Goal: Complete application form

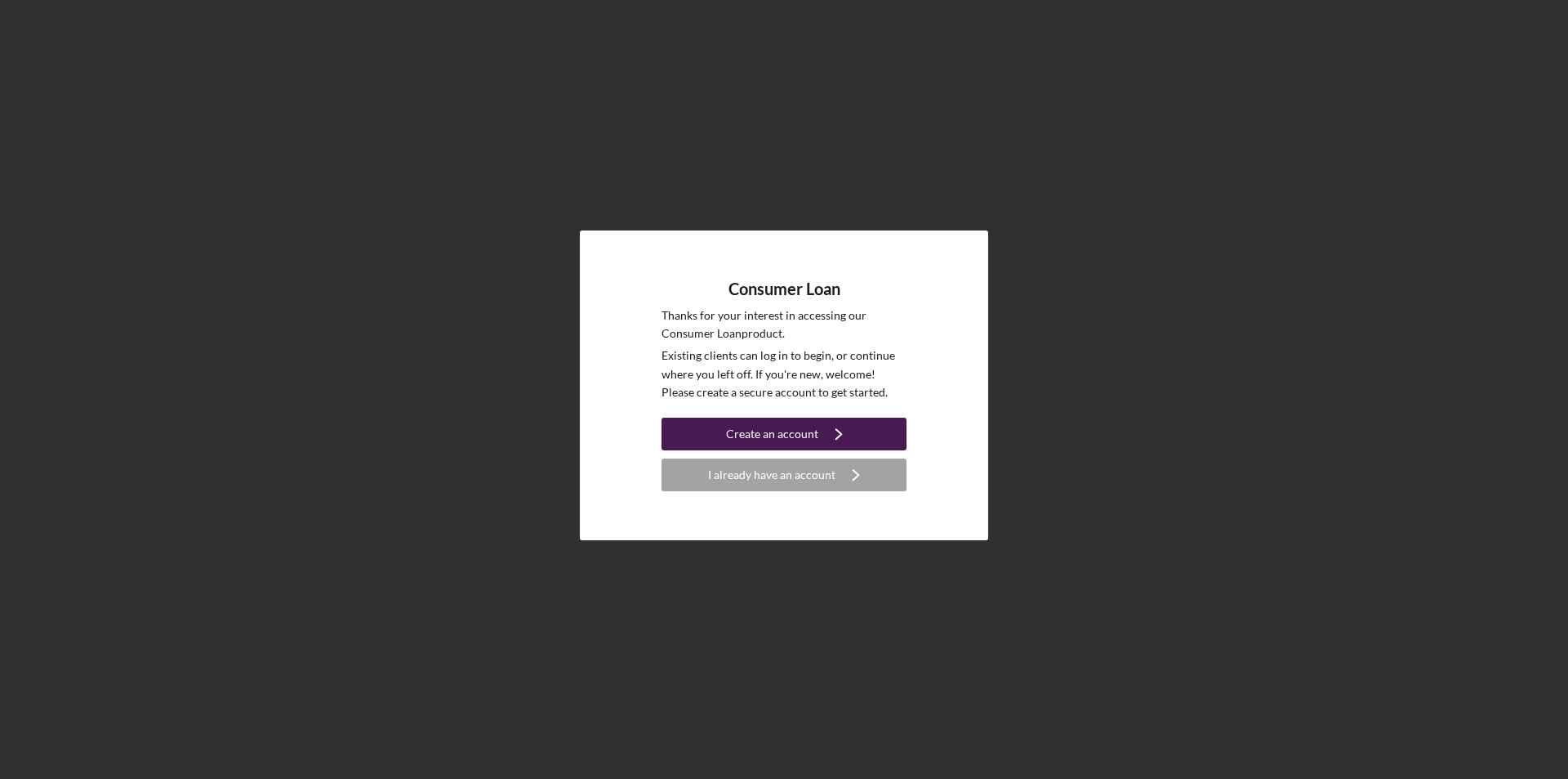
click at [808, 466] on div "I already have an account" at bounding box center [771, 474] width 127 height 32
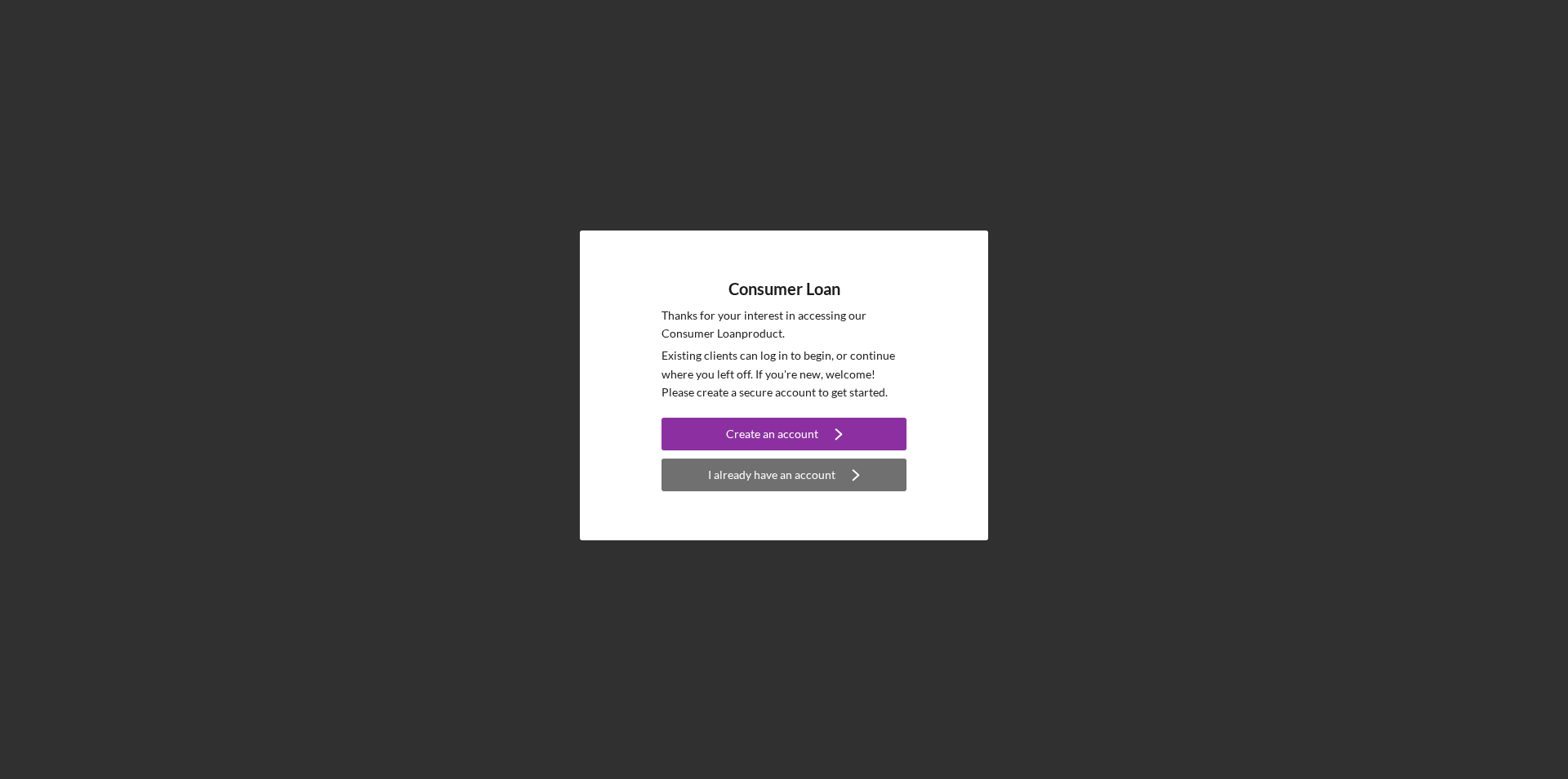
click at [806, 478] on div "I already have an account" at bounding box center [771, 474] width 127 height 32
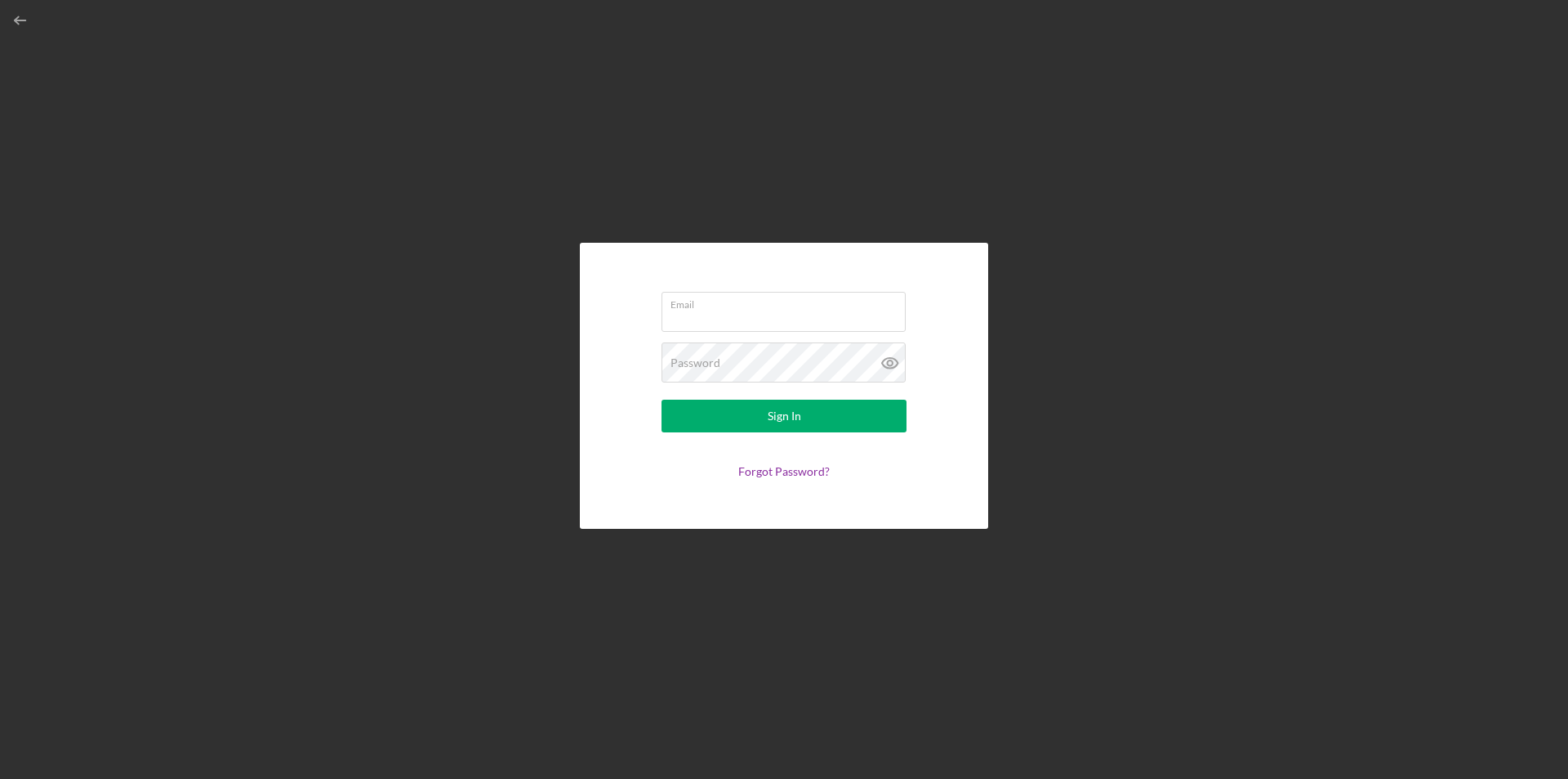
type input "[EMAIL_ADDRESS][DOMAIN_NAME]"
click at [774, 419] on div "Sign In" at bounding box center [784, 415] width 33 height 32
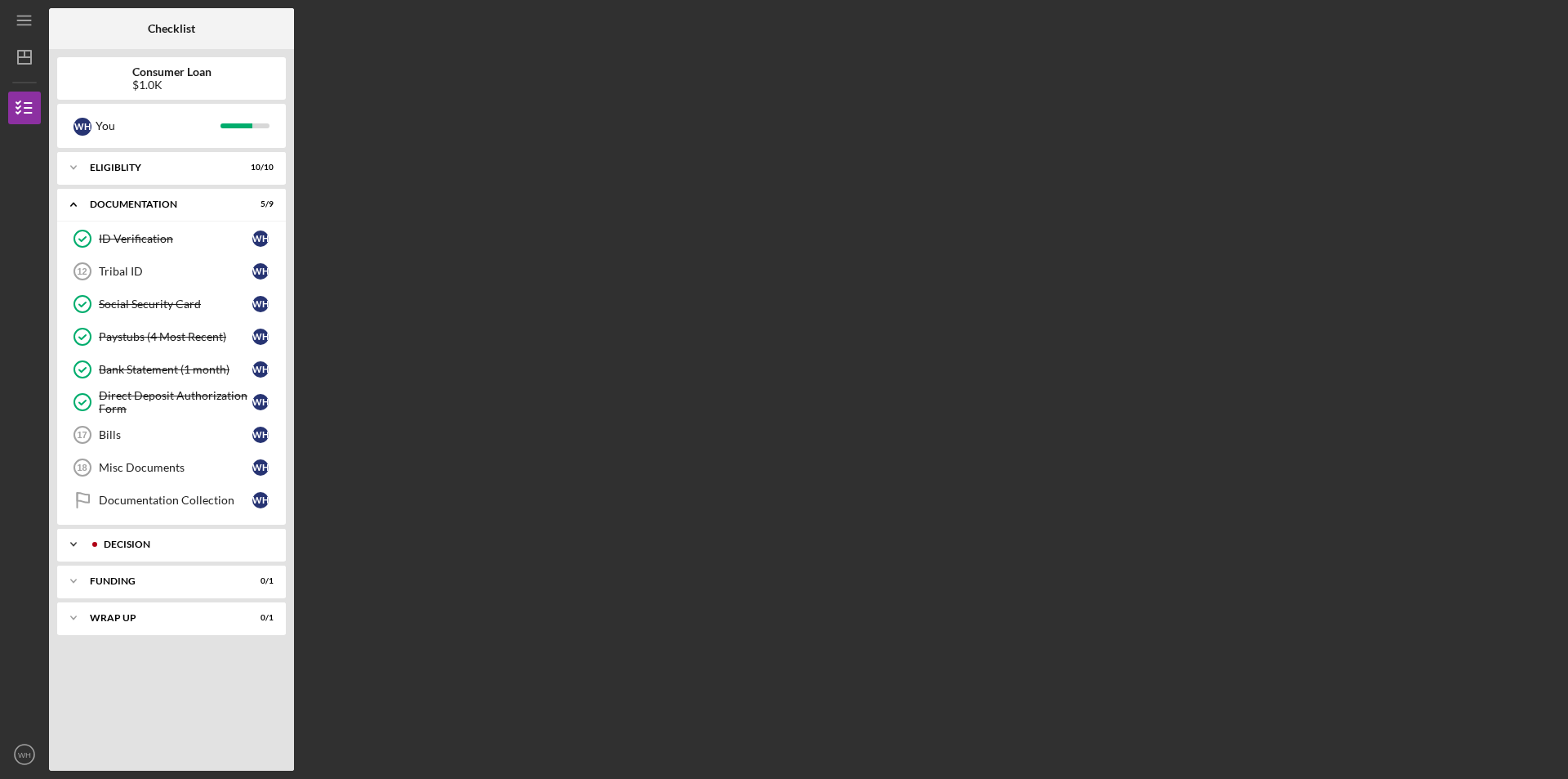
click at [196, 546] on div "Decision" at bounding box center [184, 544] width 162 height 10
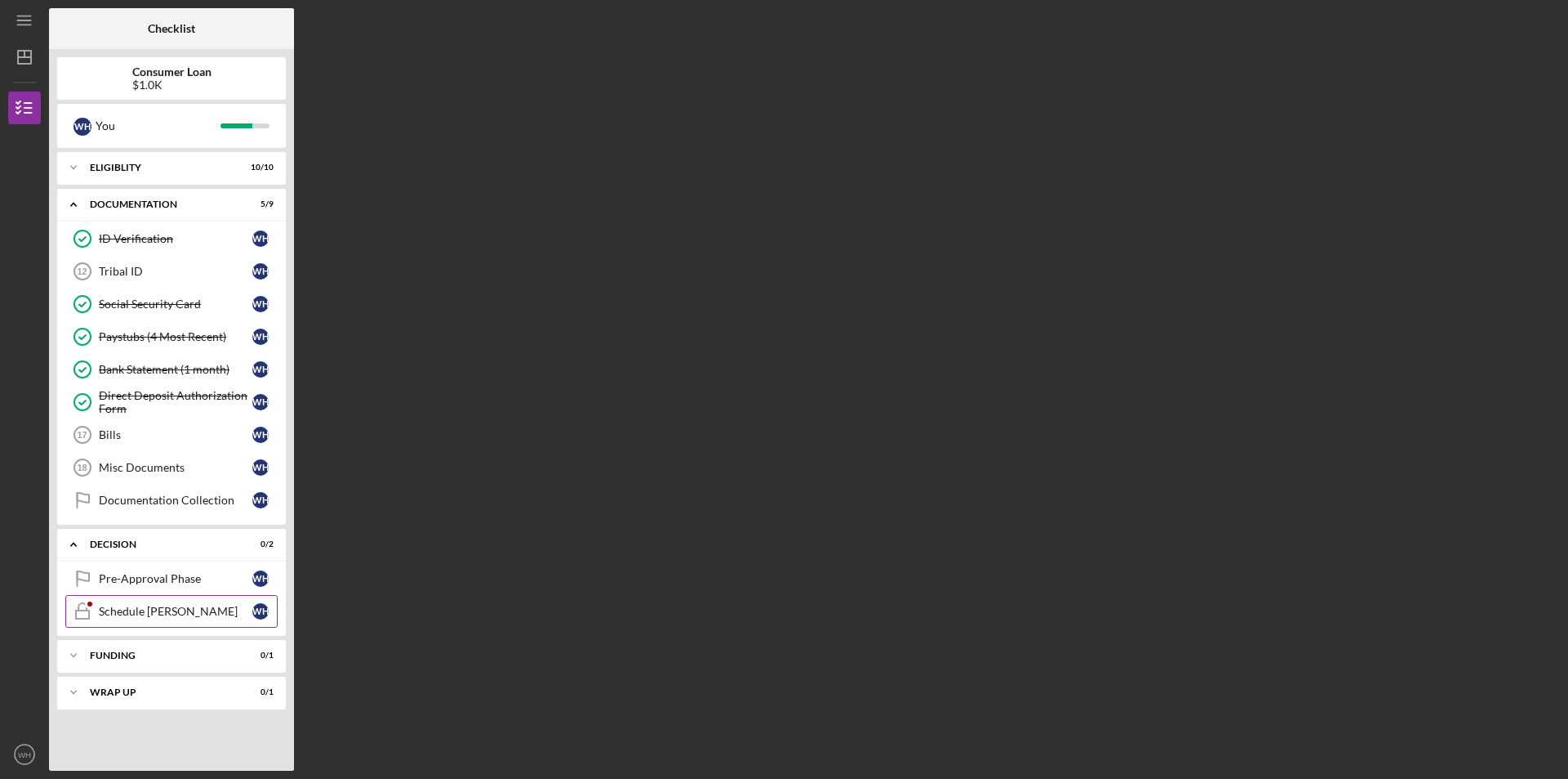
click at [177, 610] on div "Schedule [PERSON_NAME]" at bounding box center [175, 611] width 154 height 13
